Goal: Transaction & Acquisition: Purchase product/service

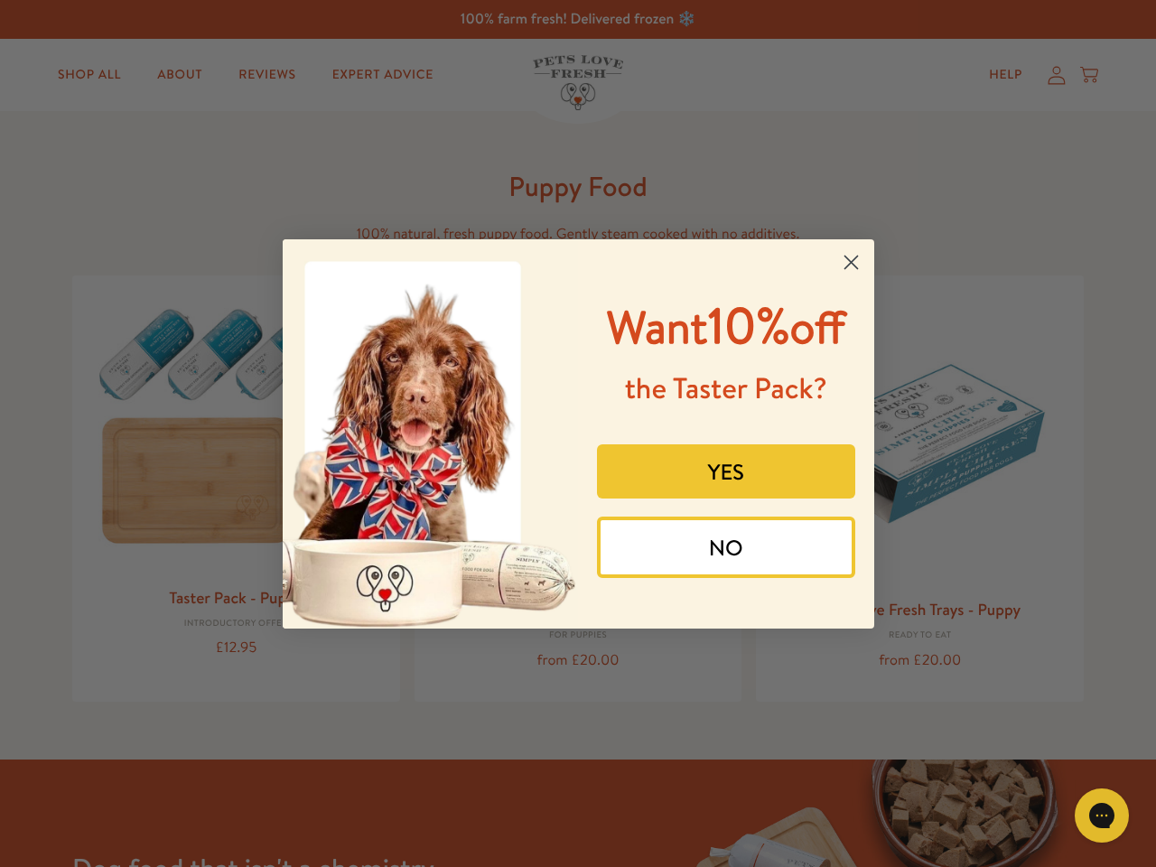
click at [578, 433] on div "Want 10% off the Taster Pack? YES NO" at bounding box center [719, 433] width 283 height 353
click at [850, 262] on icon "Close dialog" at bounding box center [850, 261] width 13 height 13
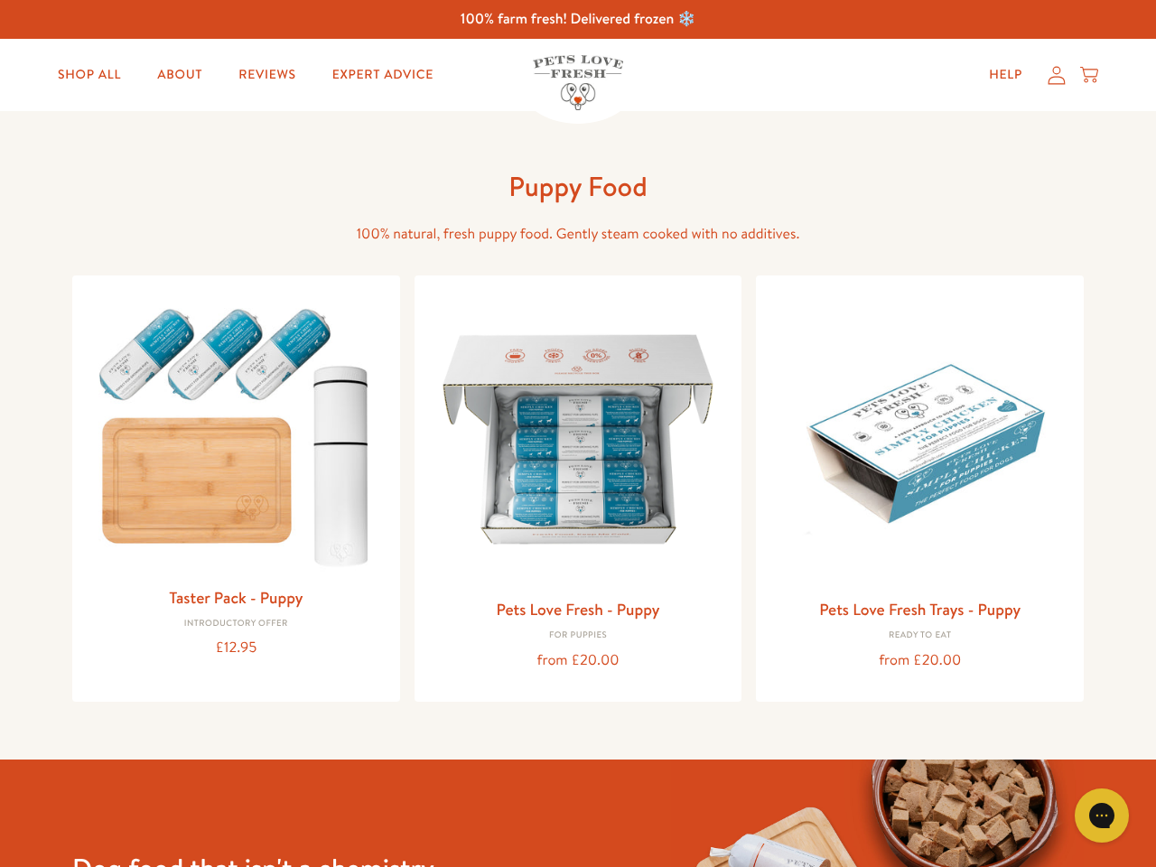
click at [726, 471] on div "YES" at bounding box center [725, 505] width 269 height 90
click at [726, 547] on div "Pets Love Fresh - Puppy For puppies from £20.00" at bounding box center [578, 487] width 328 height 425
click at [1117, 815] on div "Gorgias live chat" at bounding box center [1101, 815] width 36 height 36
